Goal: Task Accomplishment & Management: Manage account settings

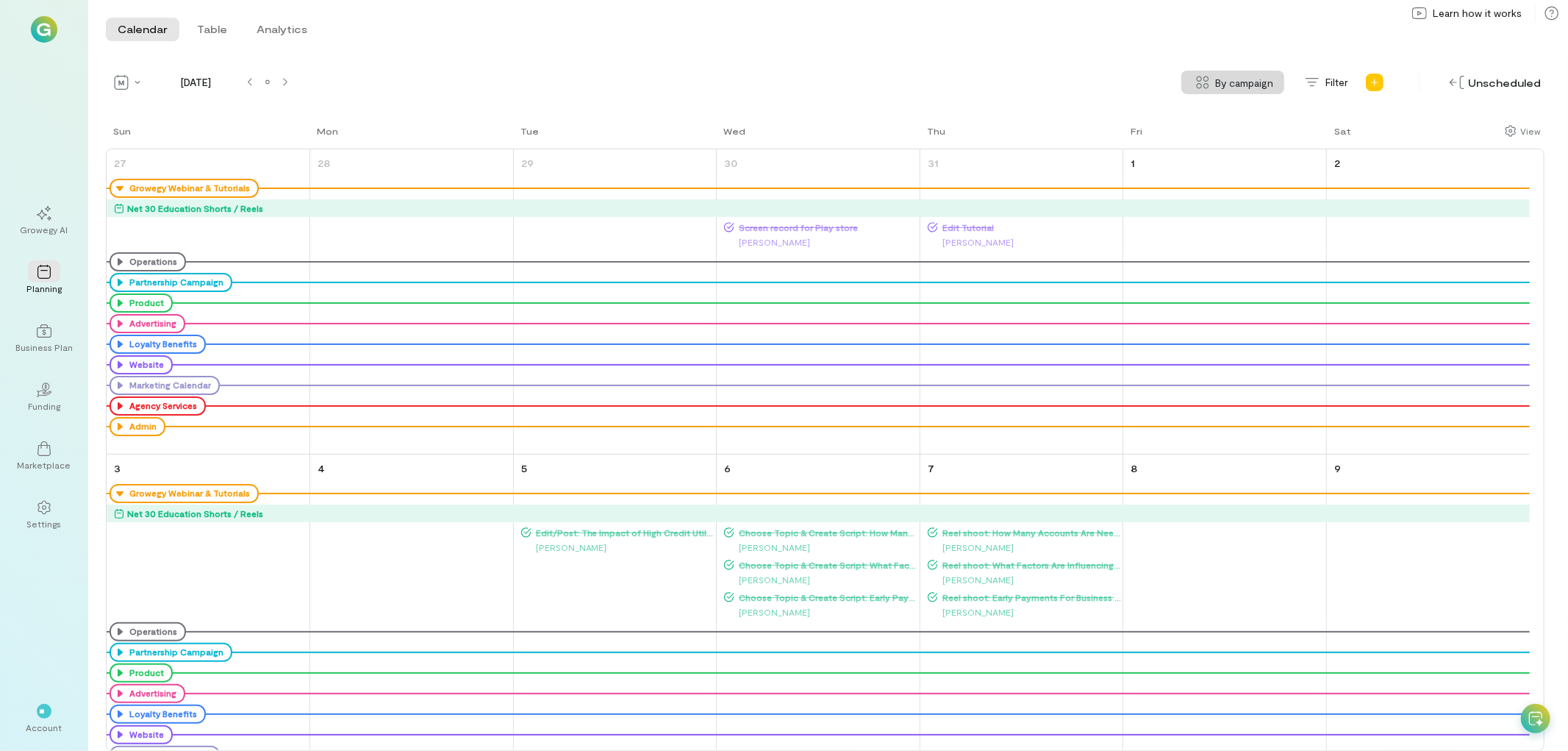
scroll to position [1152, 0]
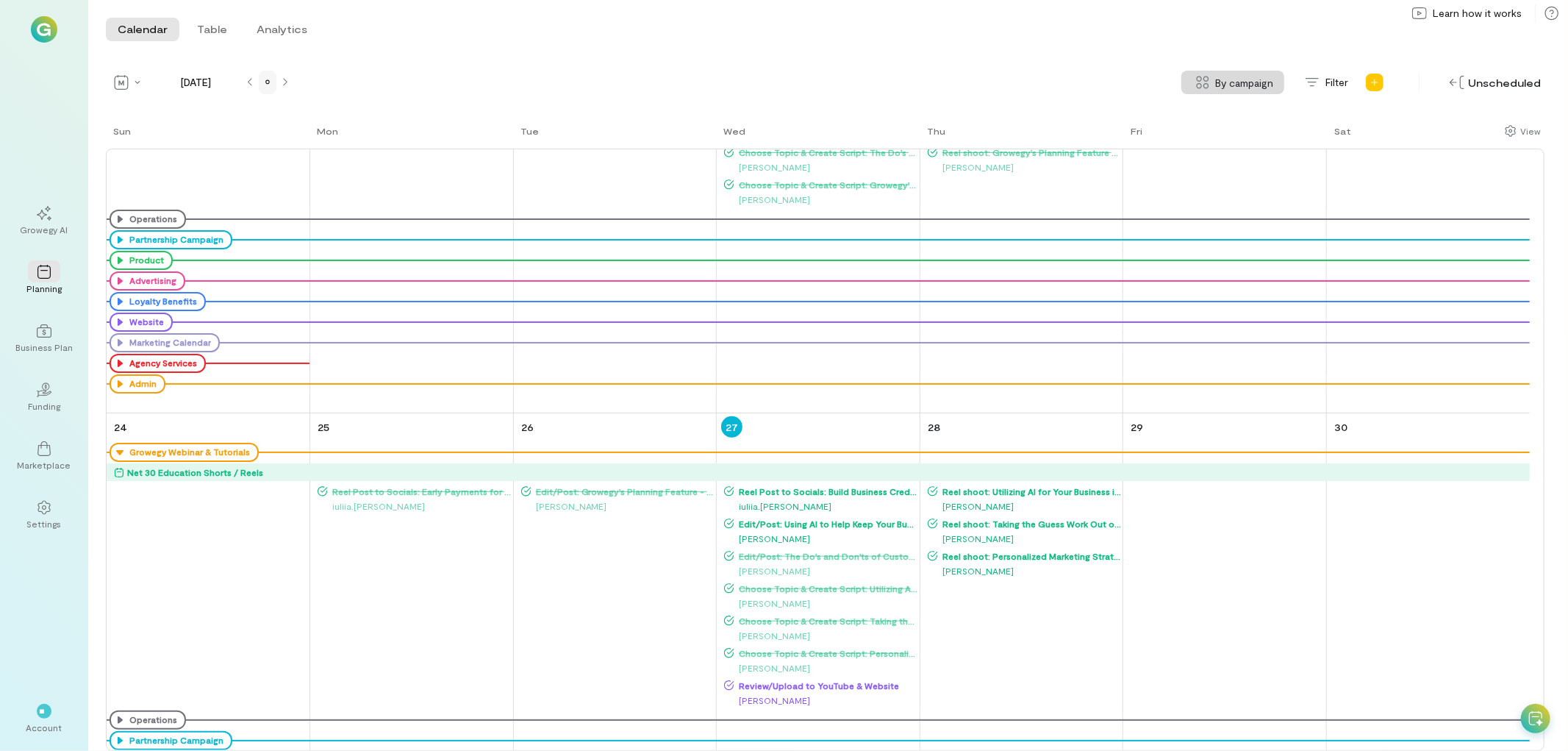
click at [266, 89] on div at bounding box center [267, 83] width 18 height 24
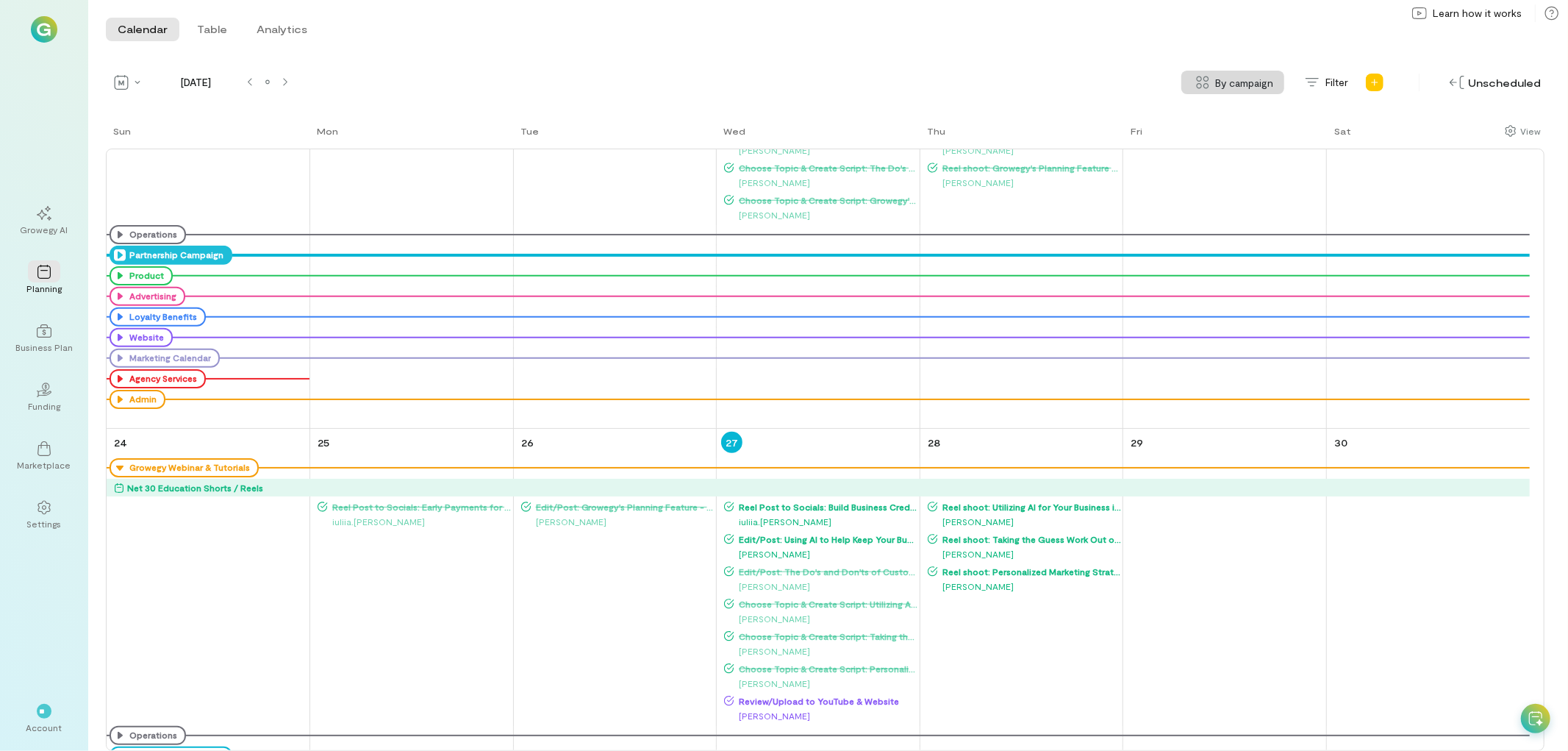
scroll to position [1143, 0]
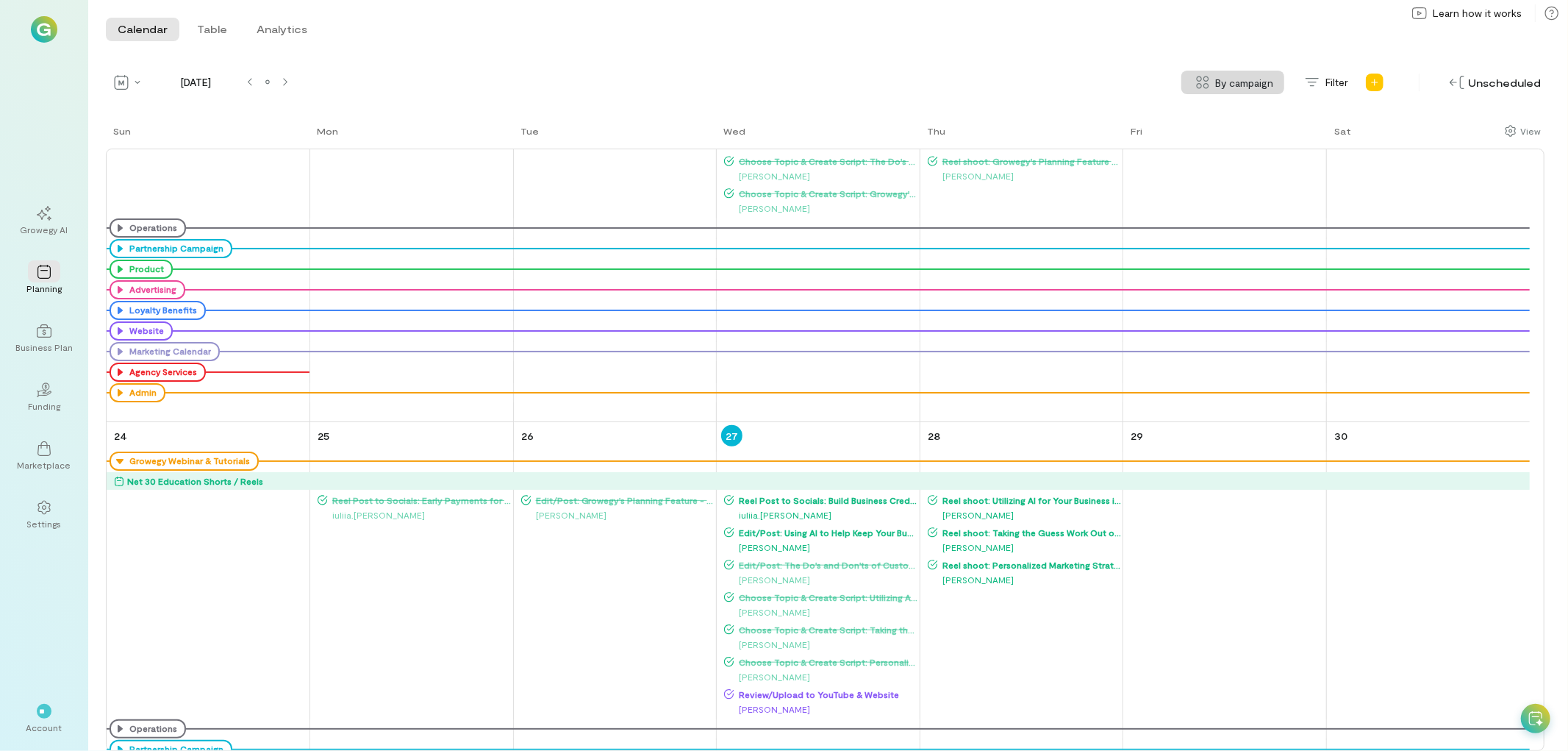
click at [810, 494] on span "Reel Post to Socials: Build Business Credit Efficiently by Maximizing Your Purc…" at bounding box center [825, 500] width 184 height 12
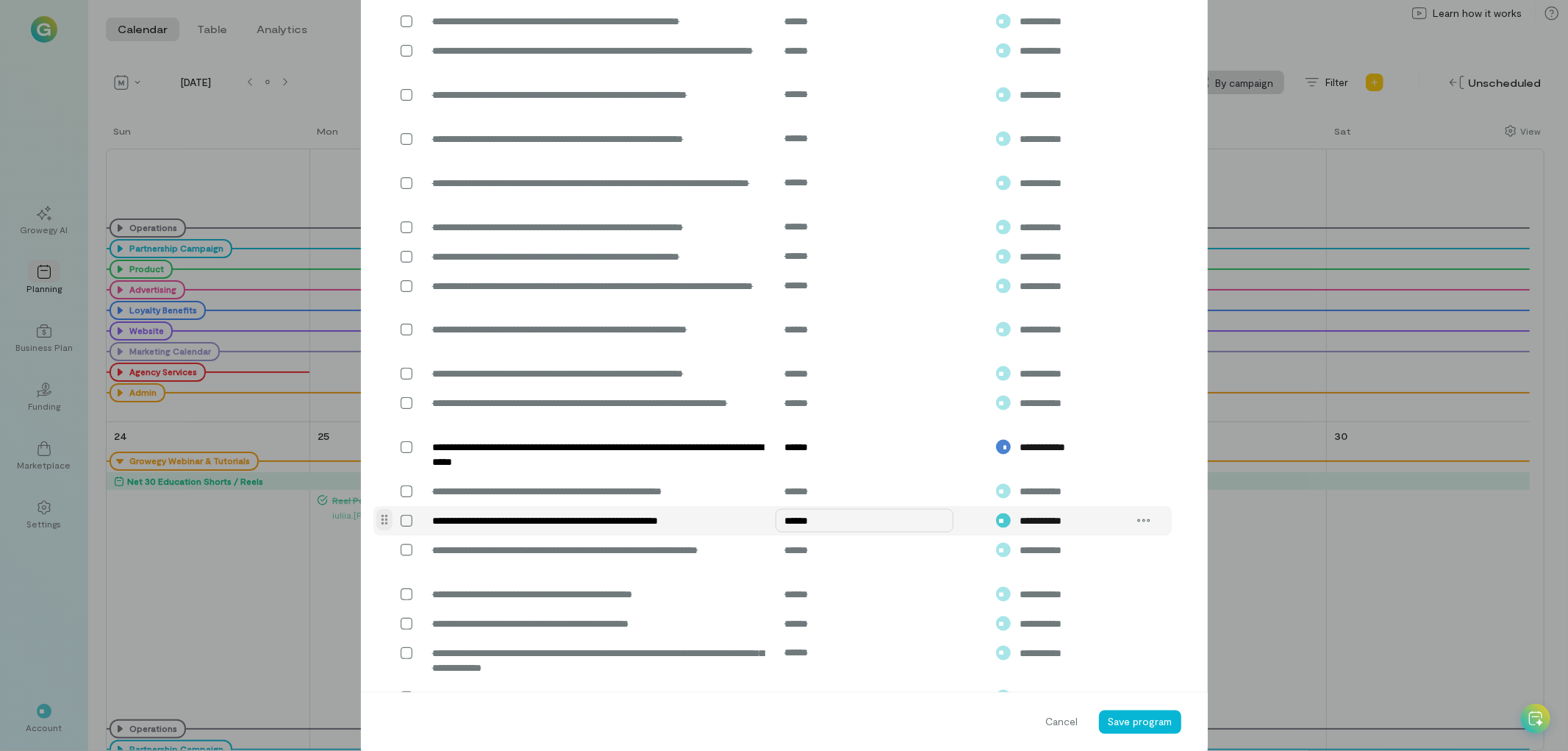
scroll to position [1840, 0]
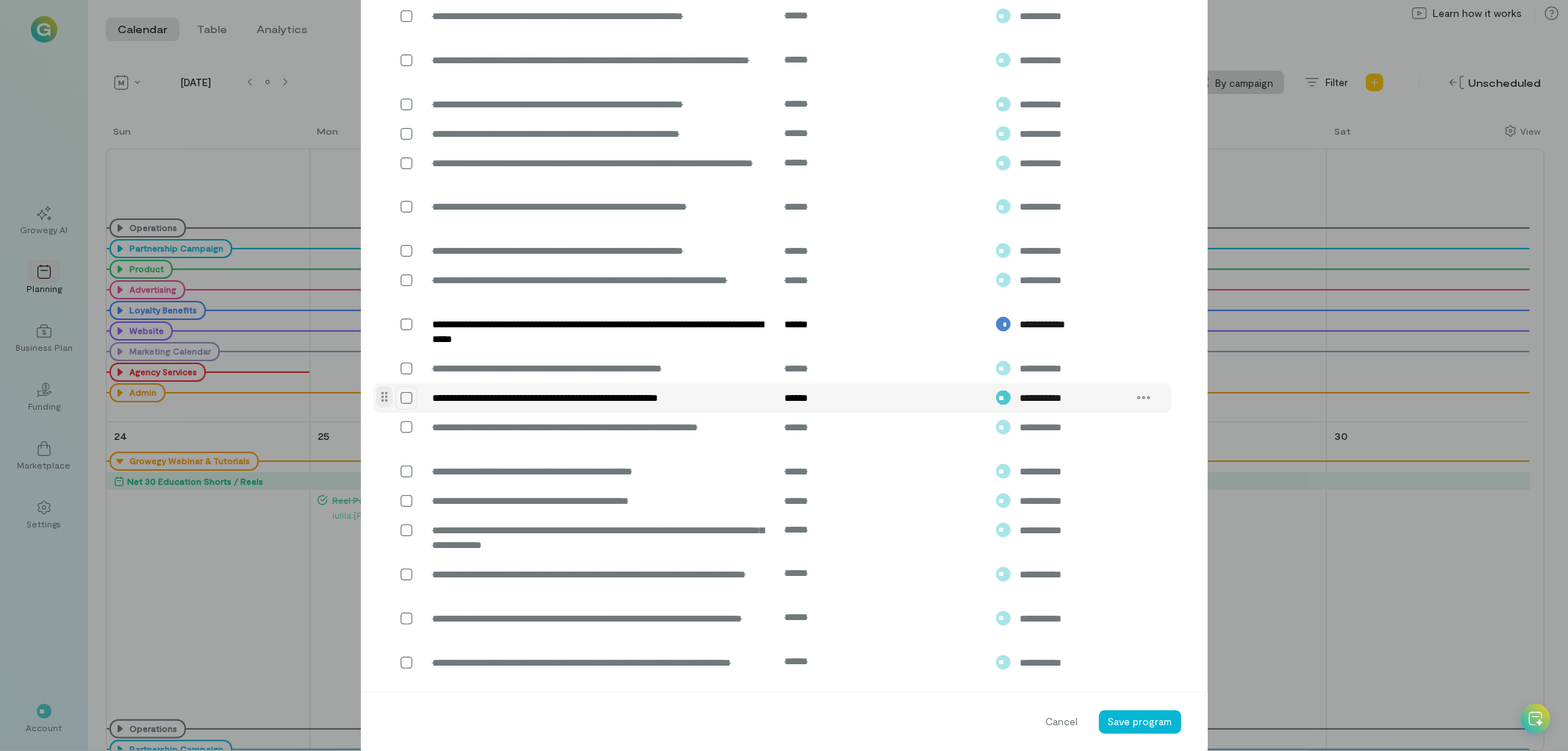
click at [403, 405] on icon at bounding box center [406, 397] width 15 height 15
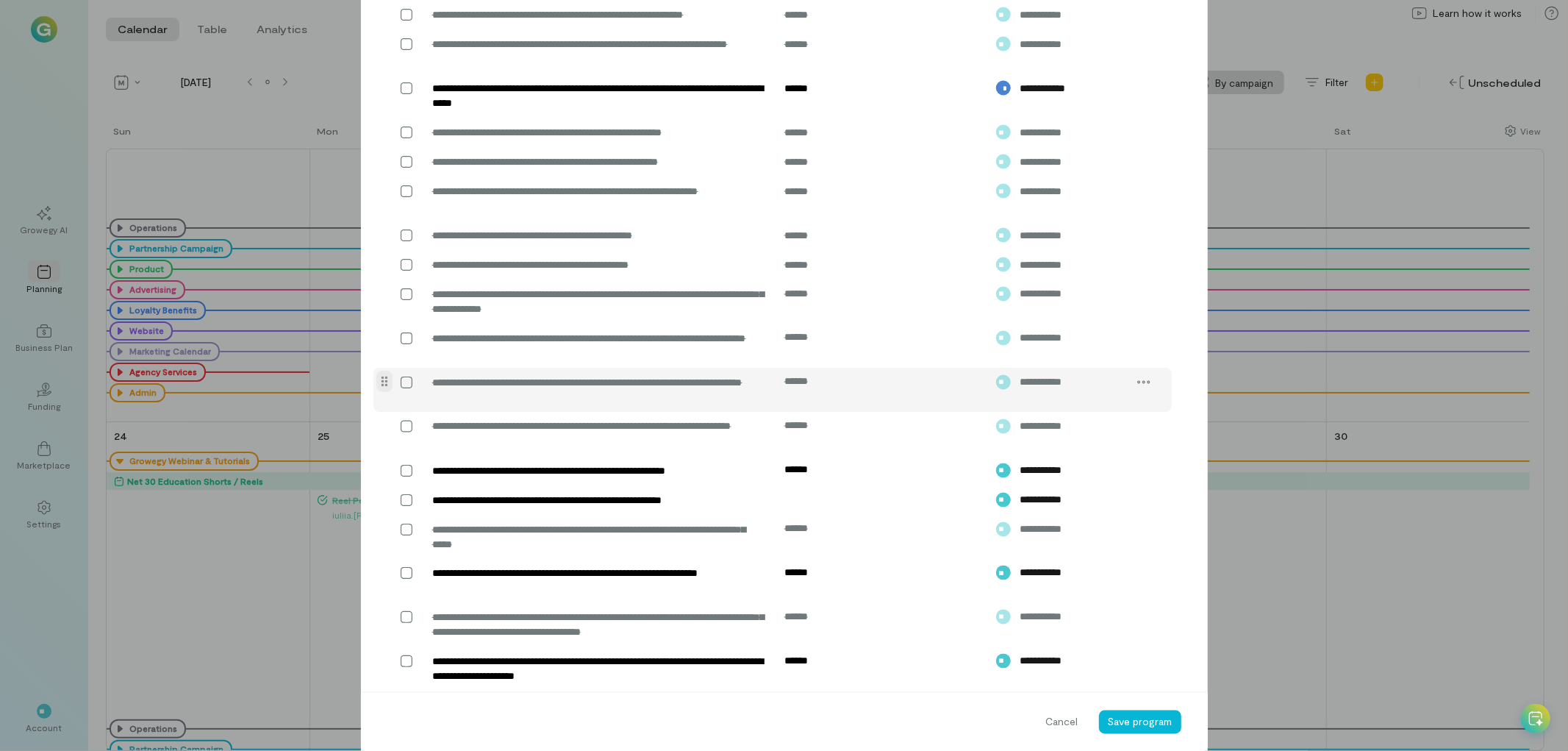
scroll to position [2085, 0]
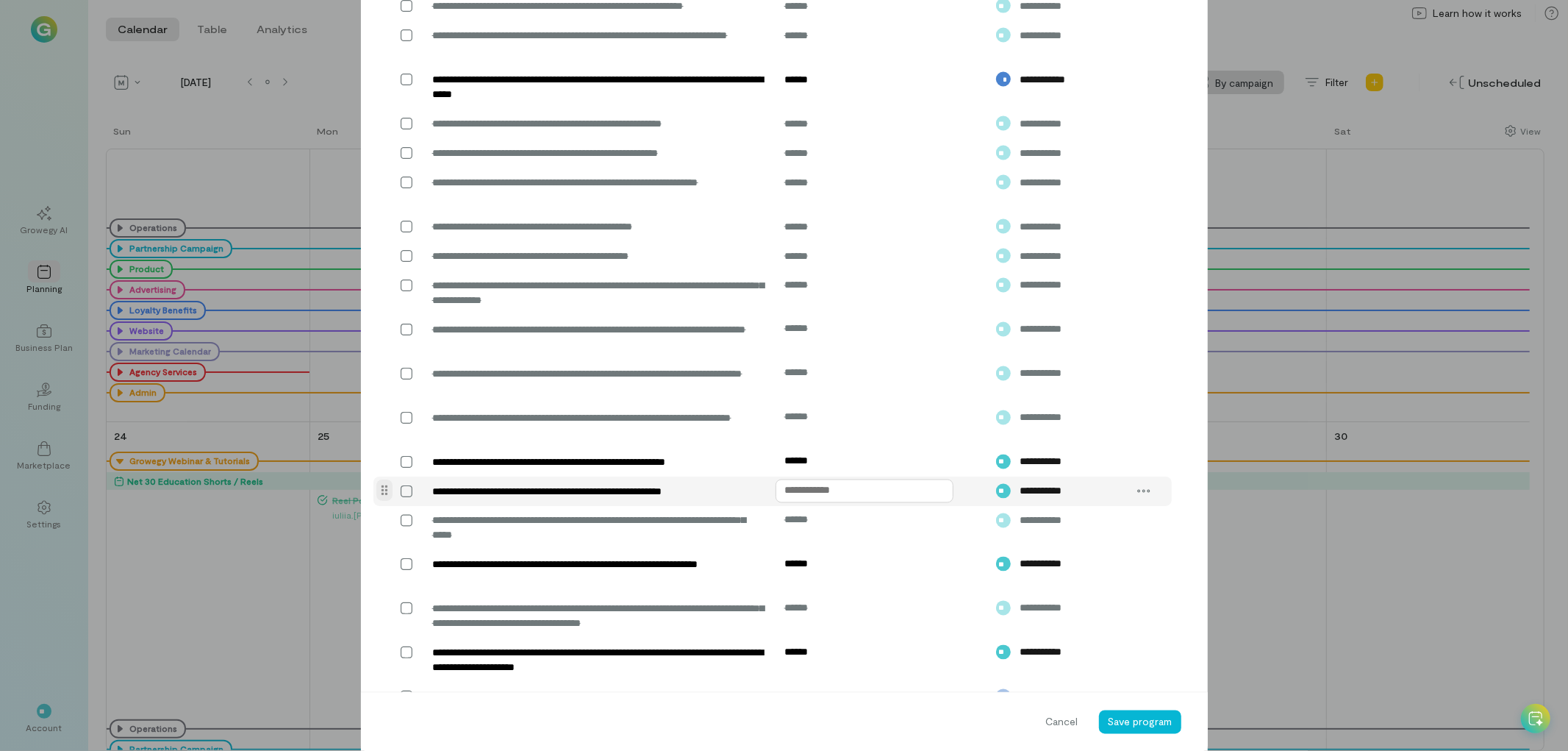
click at [824, 503] on input "text" at bounding box center [864, 491] width 178 height 24
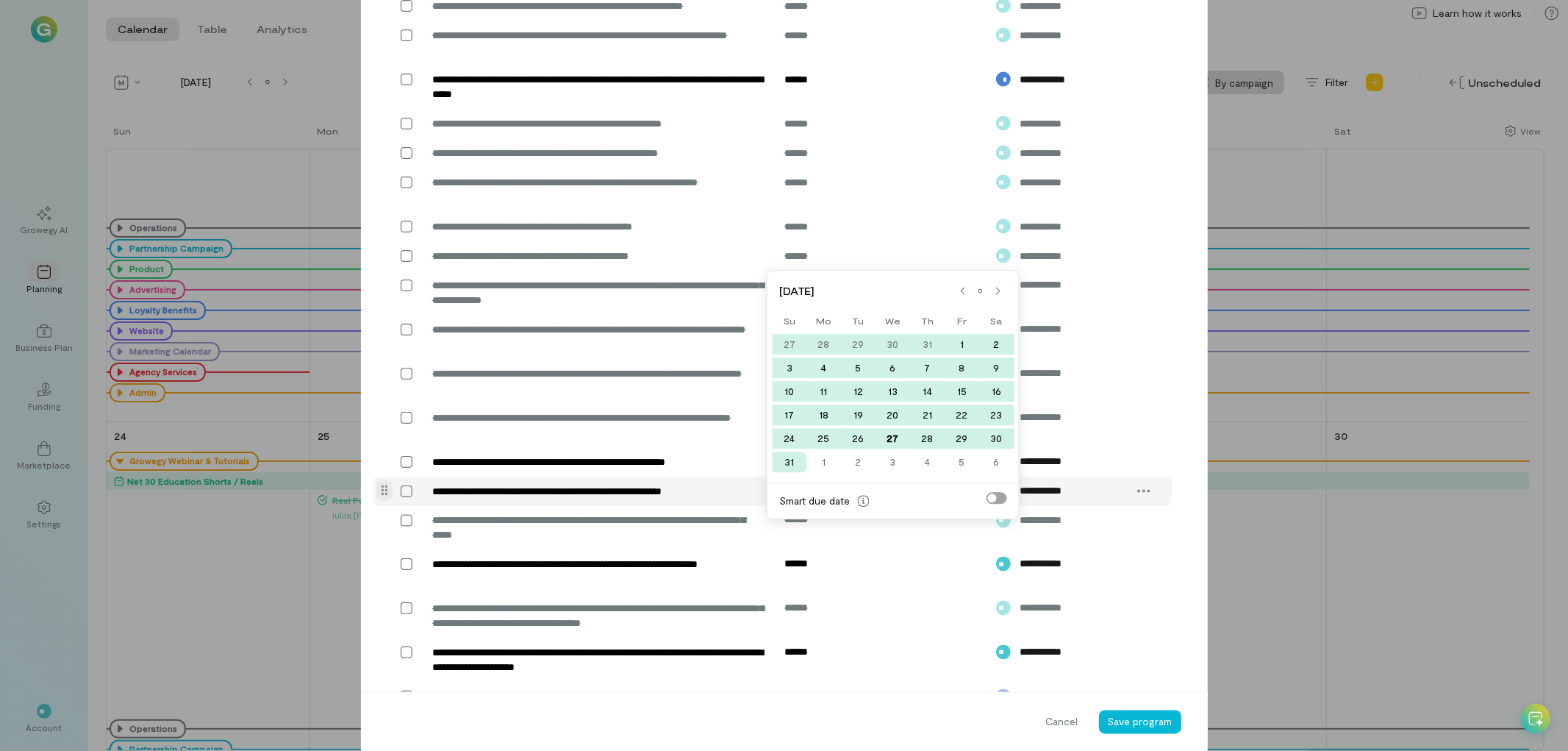
click at [824, 503] on input "text" at bounding box center [864, 491] width 178 height 24
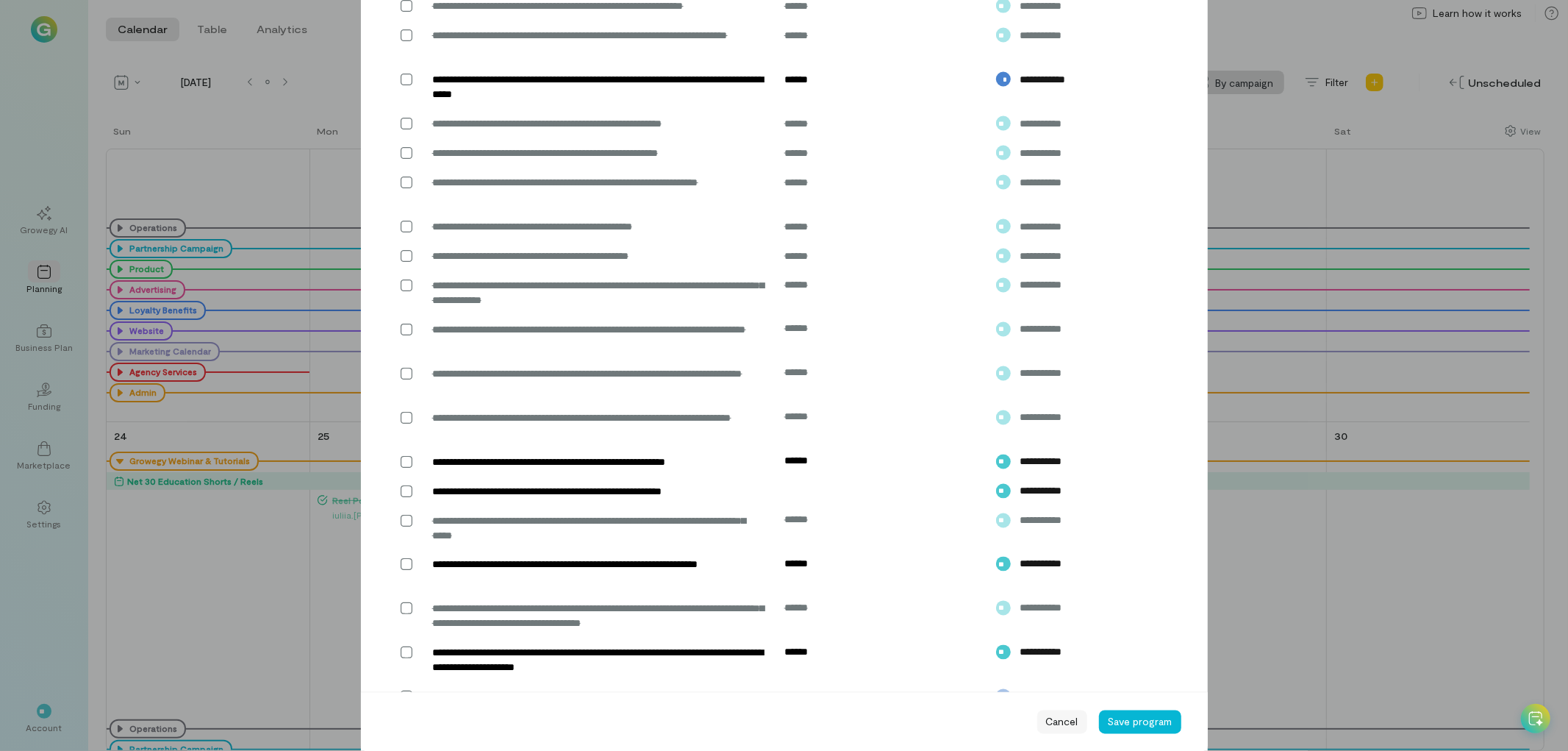
click at [1048, 720] on span "Cancel" at bounding box center [1061, 721] width 32 height 15
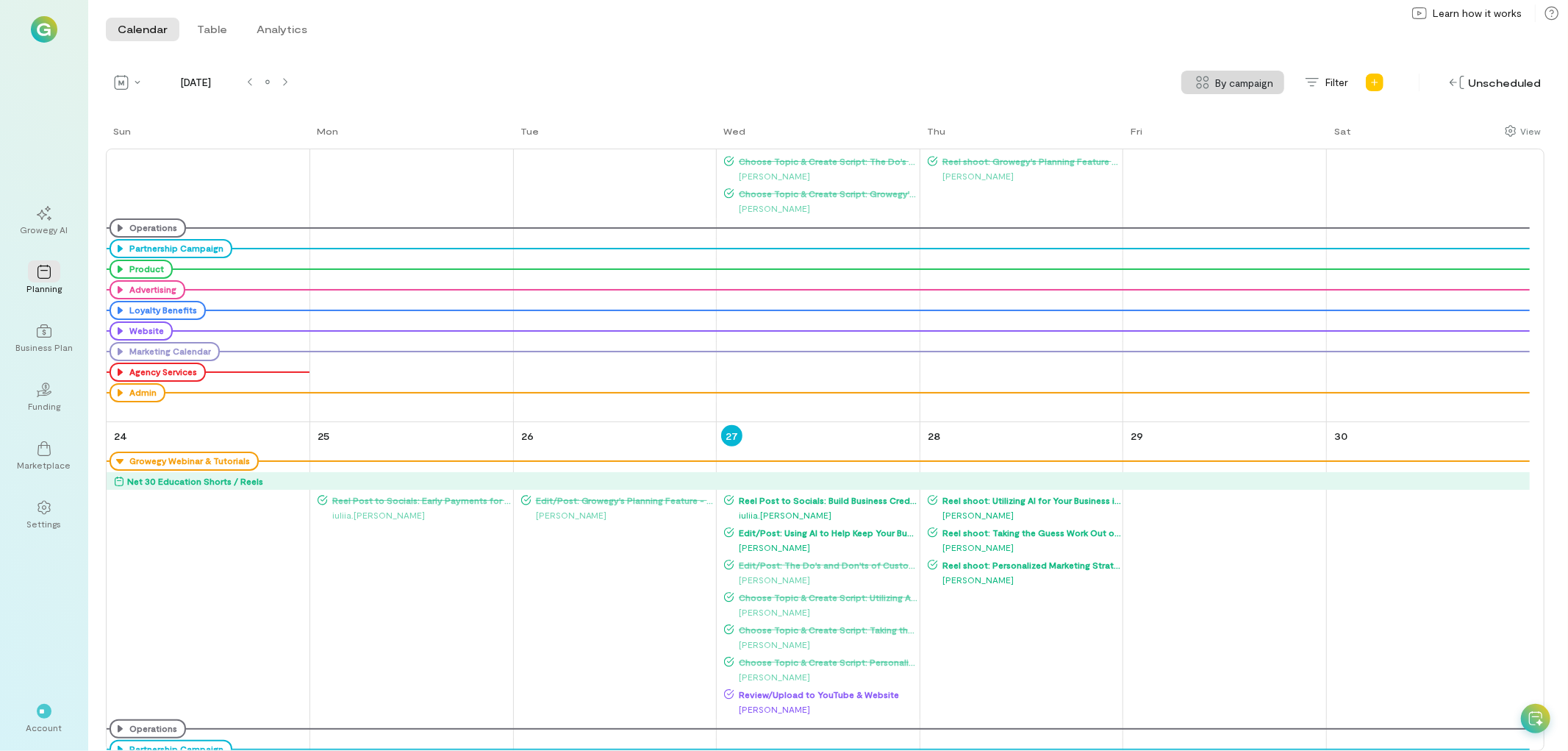
click at [810, 530] on span "Edit/Post: Using AI to Help Keep Your Business Moving Forward" at bounding box center [825, 533] width 184 height 12
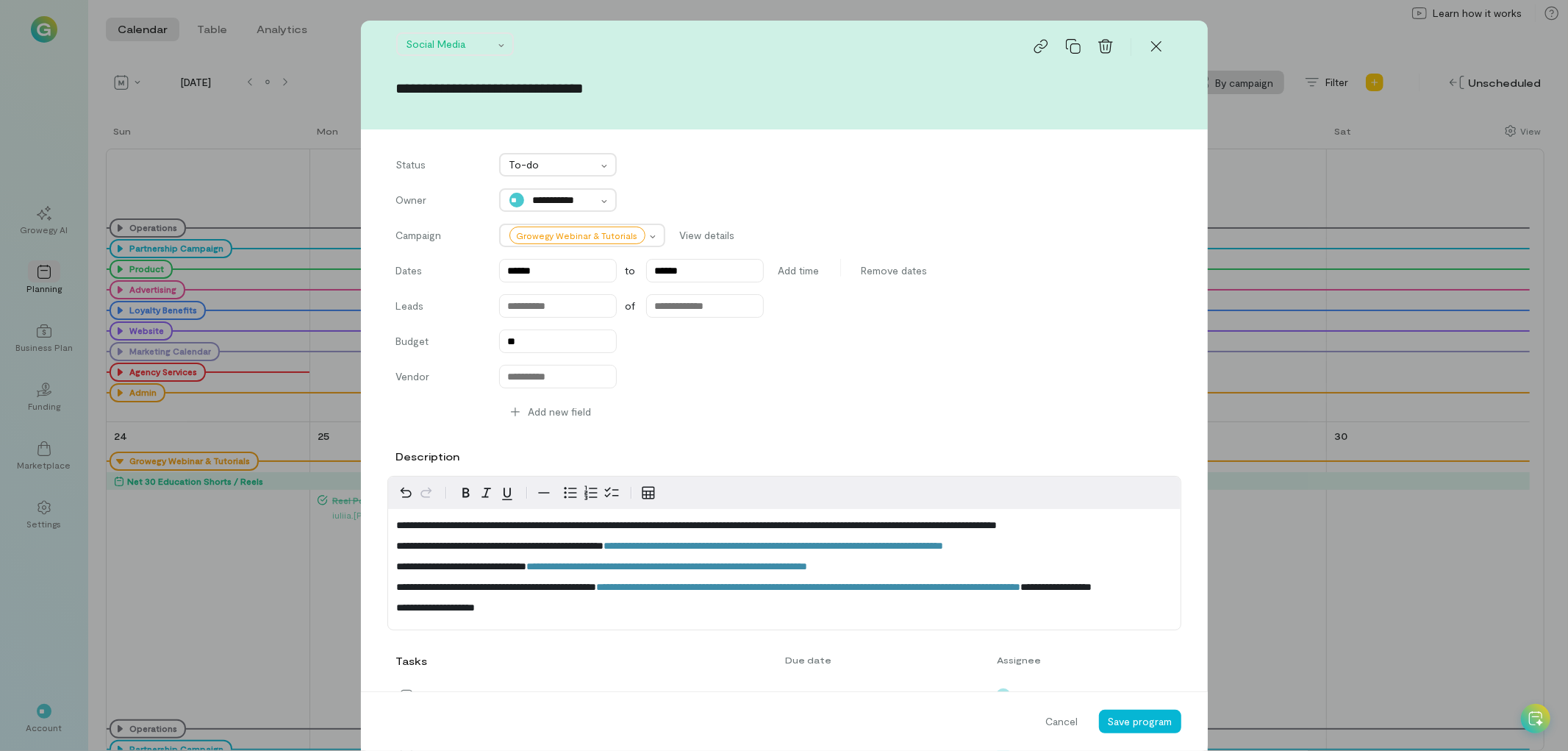
scroll to position [1907, 0]
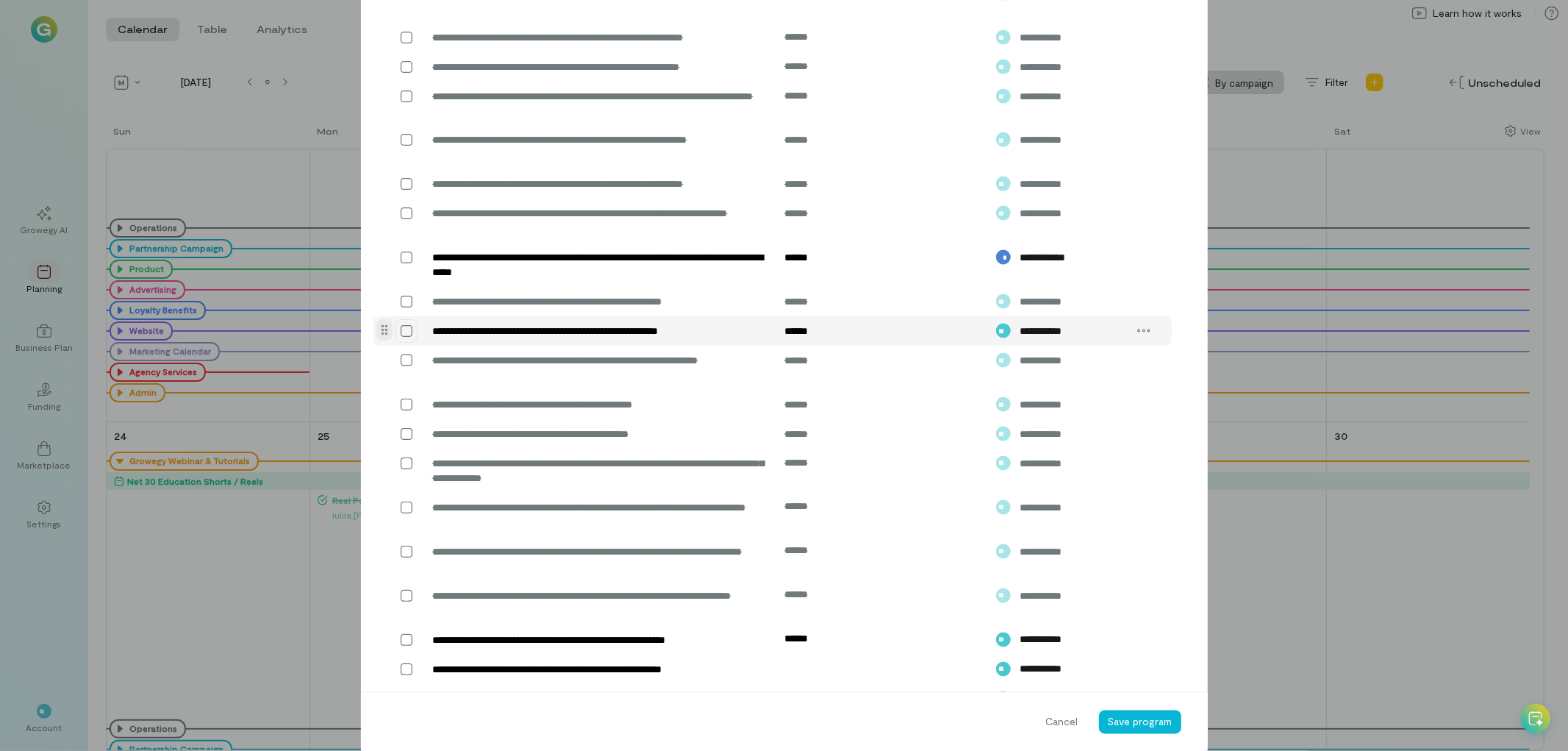
click at [399, 338] on icon at bounding box center [406, 330] width 15 height 15
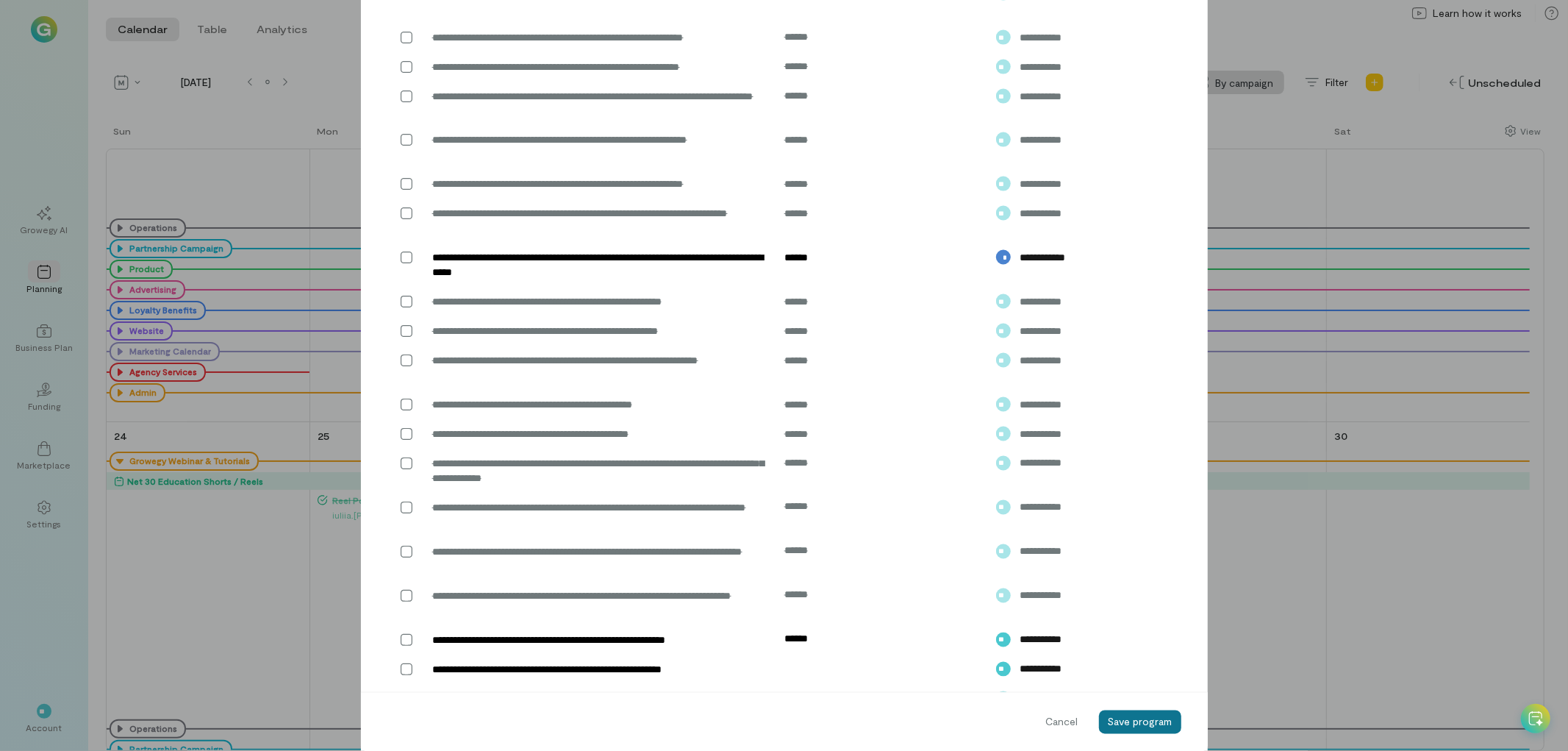
click at [1145, 730] on button "Save program" at bounding box center [1140, 722] width 83 height 24
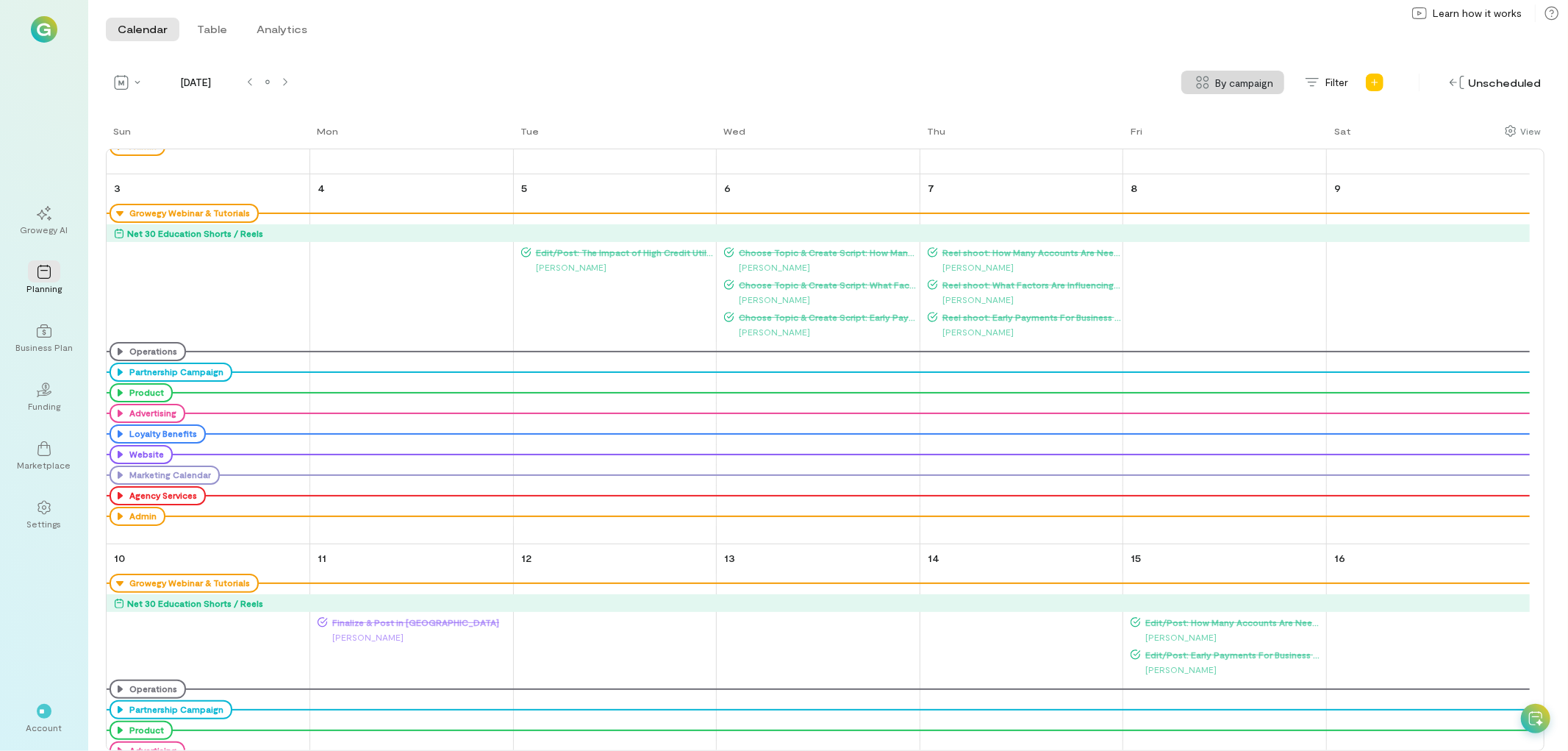
scroll to position [0, 0]
